Goal: Task Accomplishment & Management: Use online tool/utility

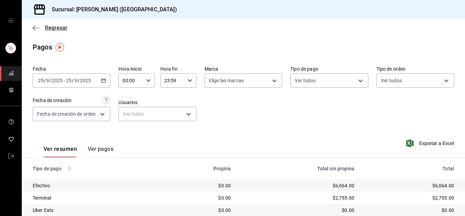
click at [35, 29] on icon "button" at bounding box center [36, 28] width 7 height 6
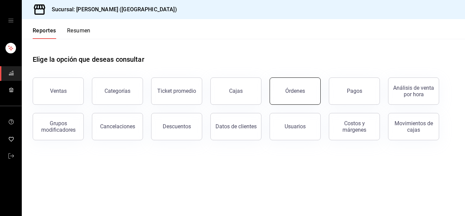
click at [291, 88] on div "Órdenes" at bounding box center [295, 91] width 20 height 6
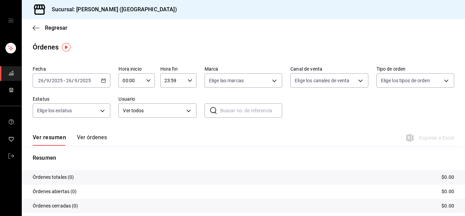
click at [101, 81] on icon "button" at bounding box center [103, 80] width 5 height 5
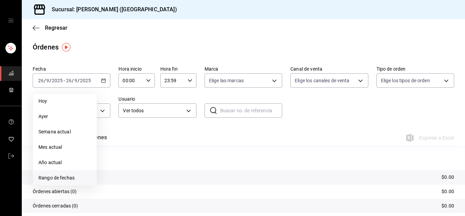
click at [66, 179] on span "Rango de fechas" at bounding box center [64, 177] width 53 height 7
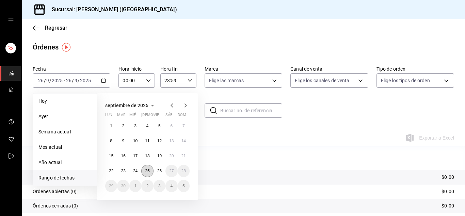
click at [149, 171] on abbr "25" at bounding box center [147, 170] width 4 height 5
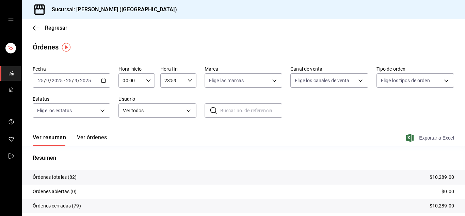
click at [436, 137] on span "Exportar a Excel" at bounding box center [431, 138] width 47 height 8
click at [4, 156] on link "mailbox folders" at bounding box center [10, 156] width 21 height 15
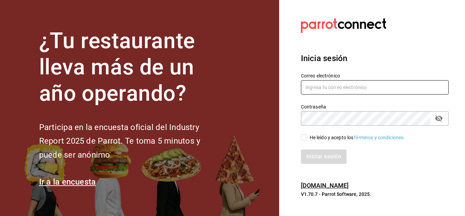
type input "urbina.kenia2010@gmail.com"
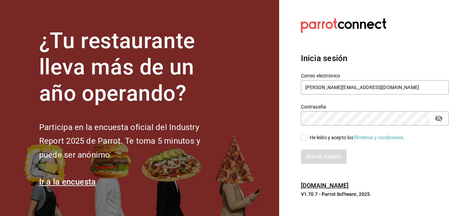
click at [304, 138] on input "He leído y acepto los Términos y condiciones." at bounding box center [304, 137] width 6 height 6
checkbox input "true"
click at [329, 156] on button "Iniciar sesión" at bounding box center [324, 156] width 46 height 14
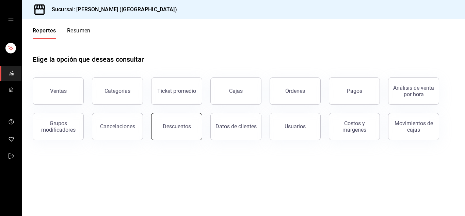
click at [173, 131] on button "Descuentos" at bounding box center [176, 126] width 51 height 27
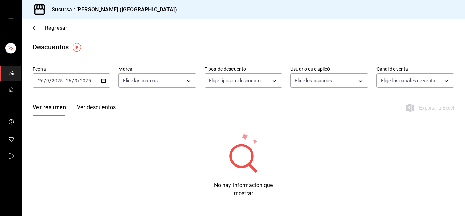
click at [105, 79] on \(Stroke\) "button" at bounding box center [103, 81] width 4 height 4
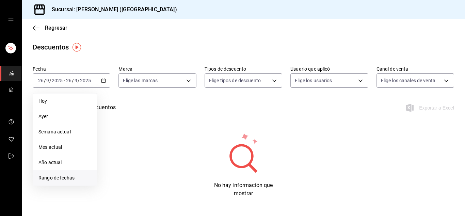
click at [64, 178] on span "Rango de fechas" at bounding box center [64, 177] width 53 height 7
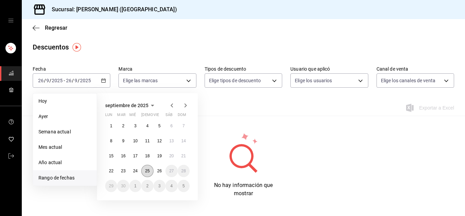
click at [148, 173] on button "25" at bounding box center [147, 170] width 12 height 12
